Goal: Task Accomplishment & Management: Use online tool/utility

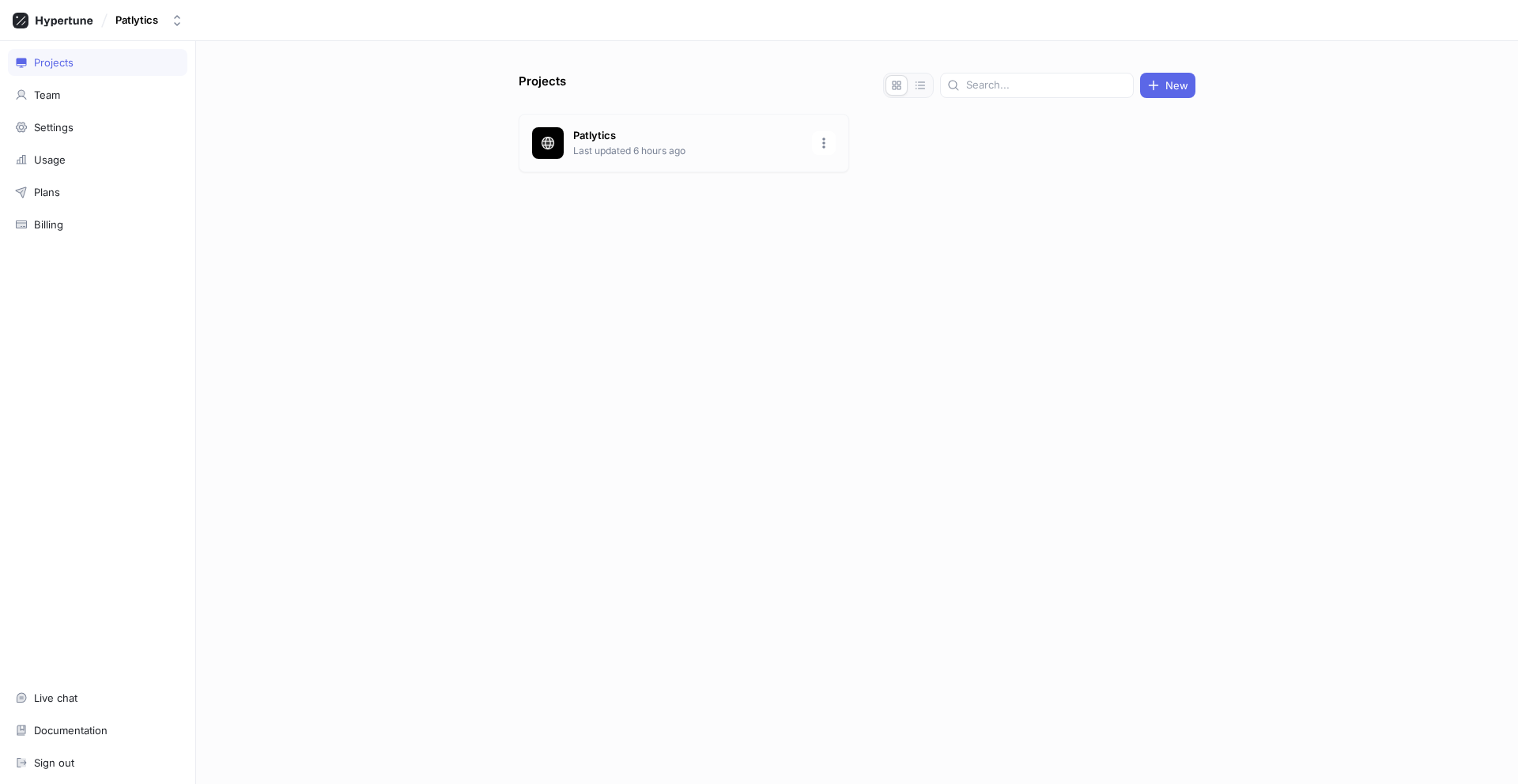
click at [590, 142] on p "Patlytics" at bounding box center [687, 135] width 230 height 16
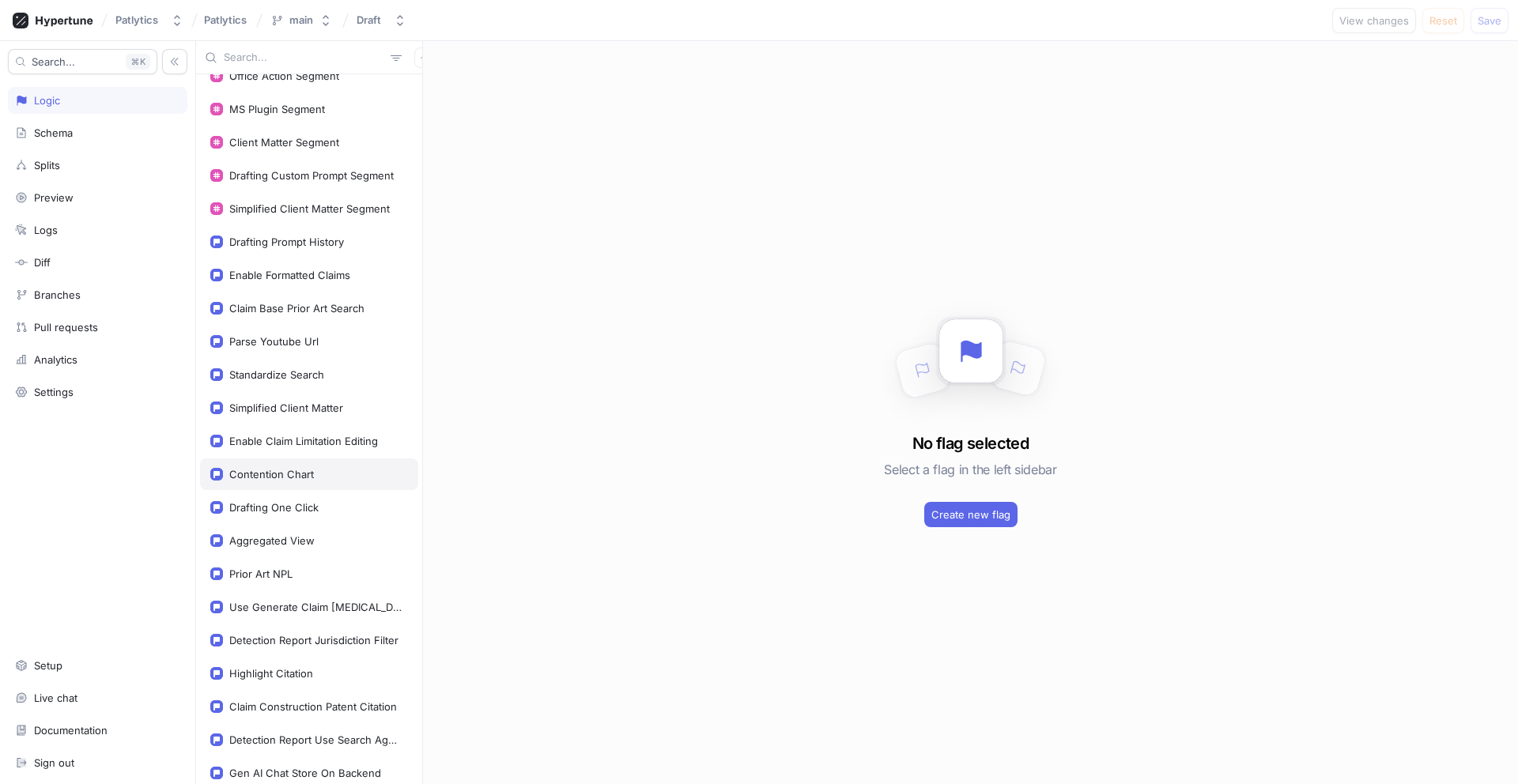
scroll to position [641, 0]
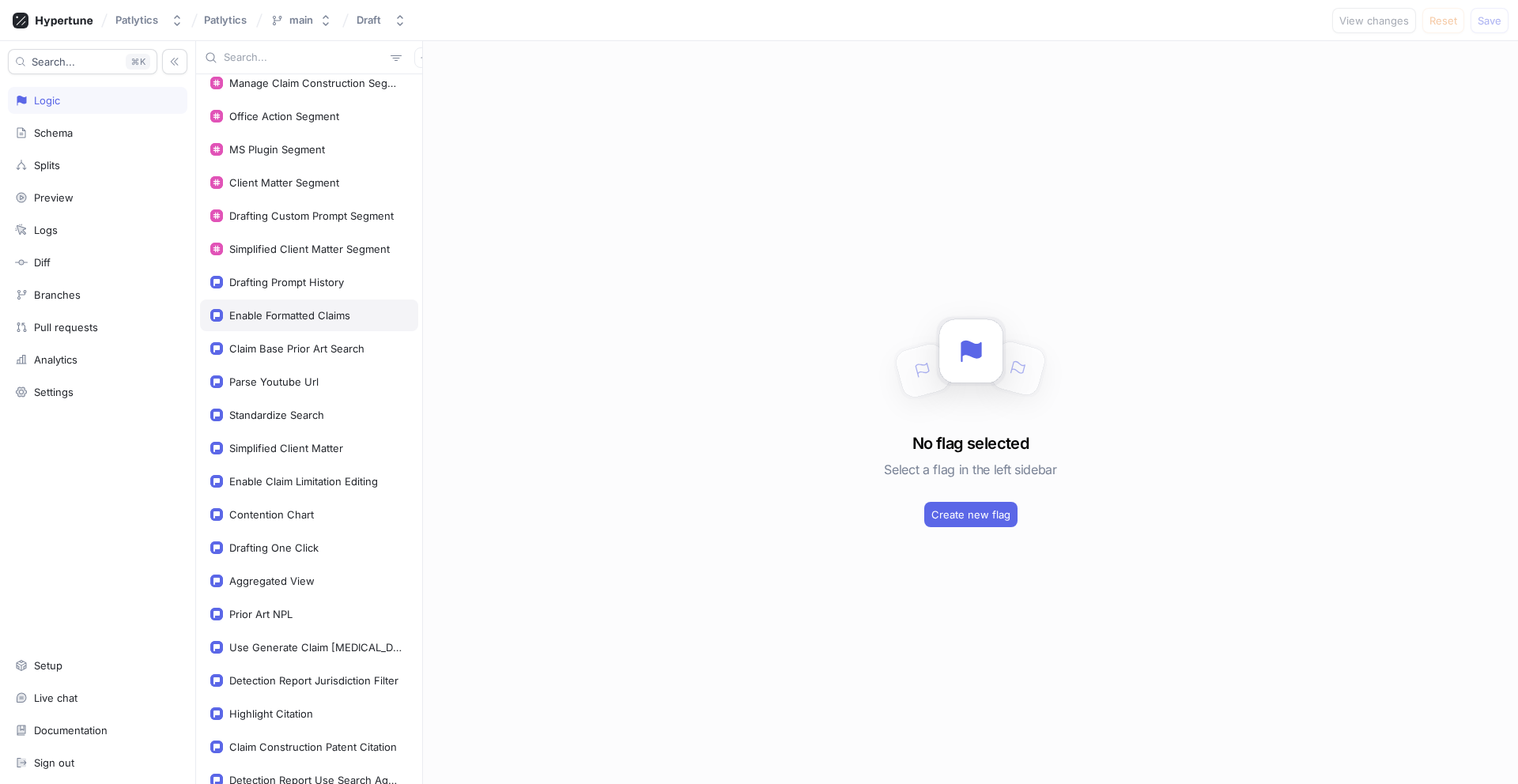
click at [305, 311] on div "Enable Formatted Claims" at bounding box center [290, 315] width 121 height 12
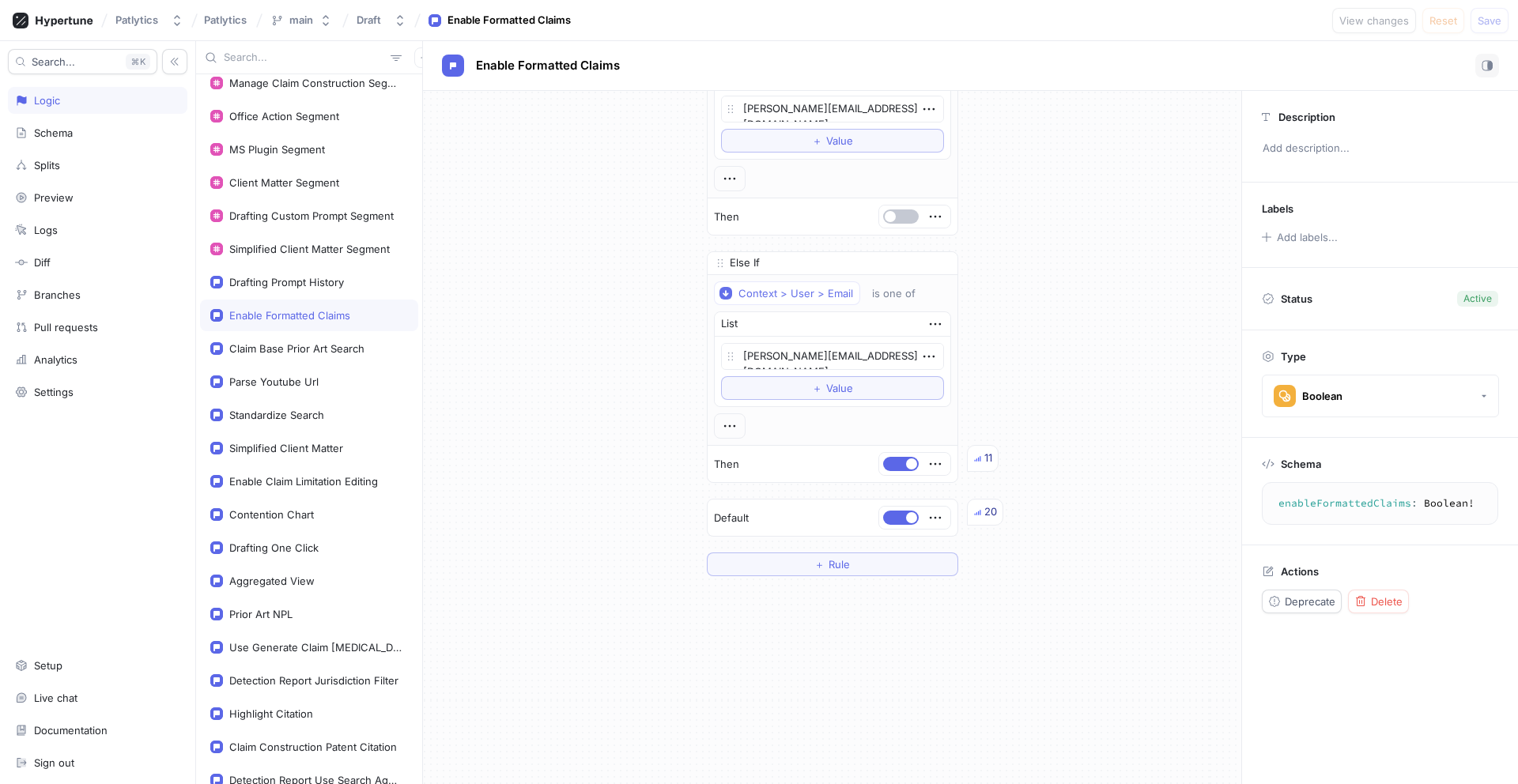
scroll to position [340, 0]
click at [904, 471] on button "button" at bounding box center [900, 467] width 36 height 14
click at [1486, 17] on span "Save" at bounding box center [1489, 20] width 24 height 9
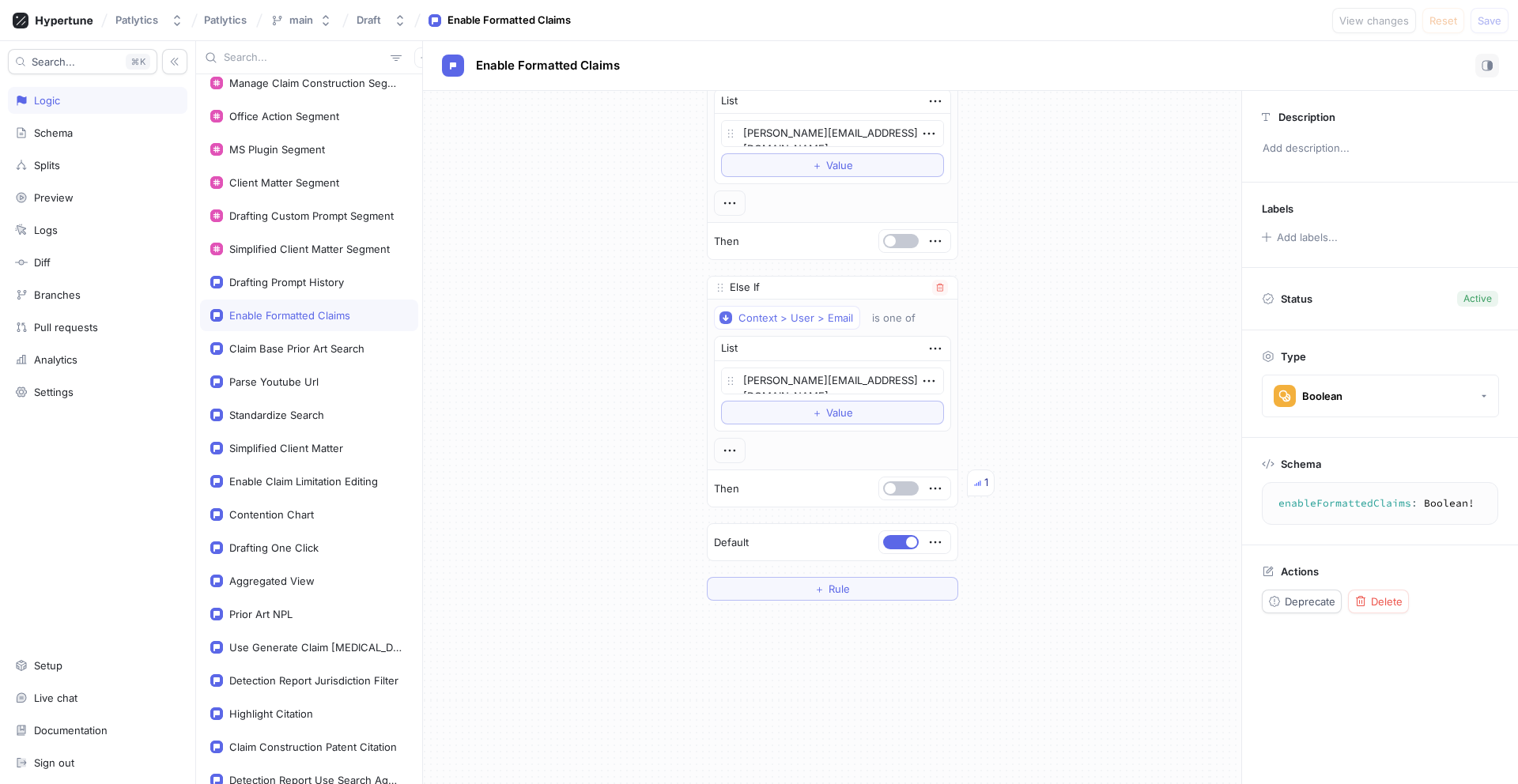
scroll to position [264, 0]
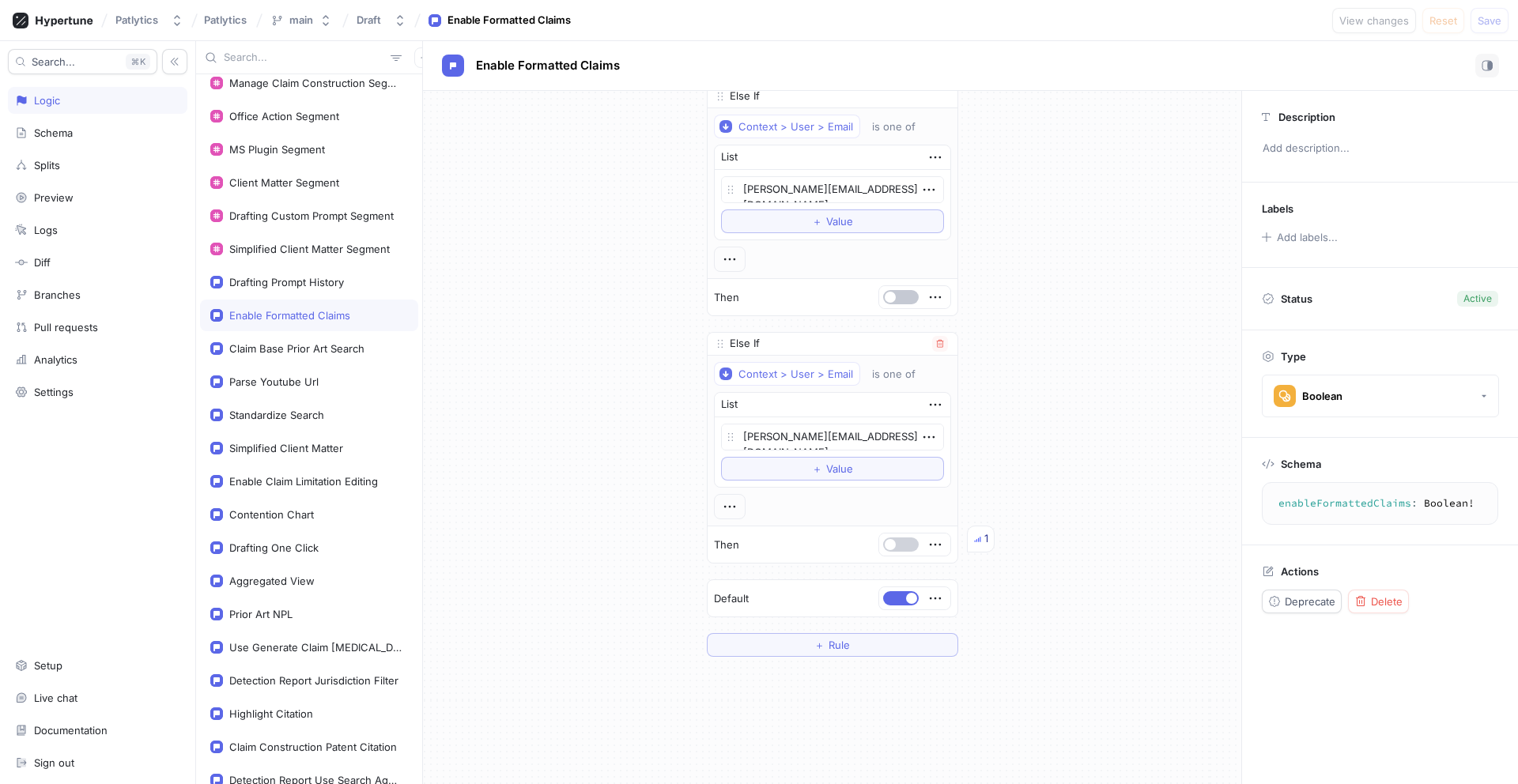
click at [909, 544] on button "button" at bounding box center [900, 544] width 36 height 14
click at [1492, 17] on span "Save" at bounding box center [1489, 20] width 24 height 9
type textarea "x"
